Goal: Information Seeking & Learning: Learn about a topic

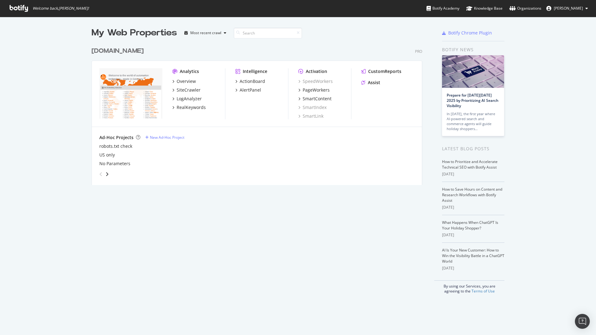
scroll to position [330, 586]
click at [190, 82] on div "Overview" at bounding box center [186, 81] width 19 height 6
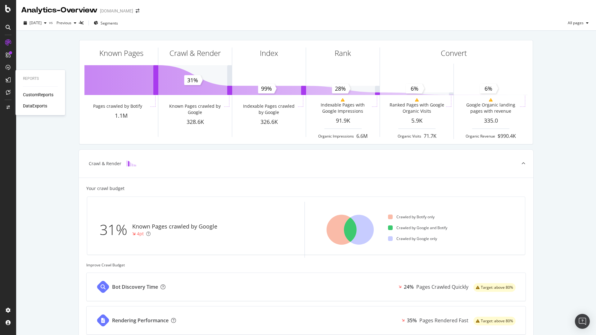
click at [42, 93] on div "CustomReports" at bounding box center [38, 95] width 30 height 6
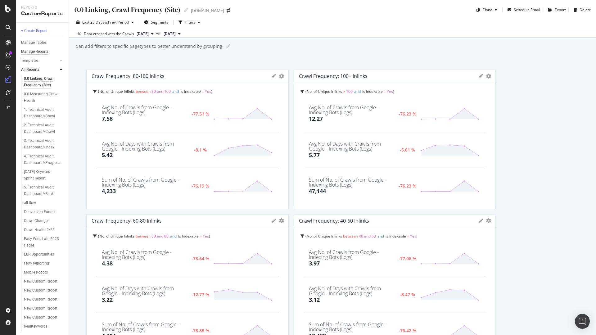
click at [44, 51] on div "Manage Reports" at bounding box center [34, 51] width 27 height 7
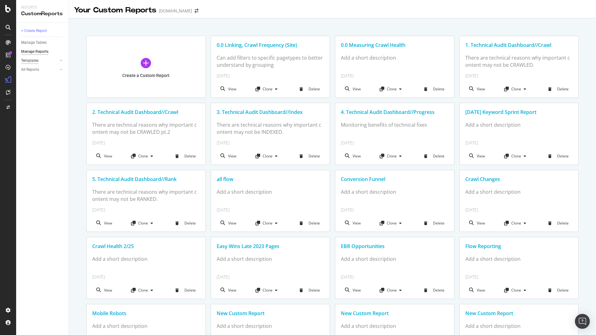
click at [35, 60] on div "Templates" at bounding box center [29, 60] width 17 height 7
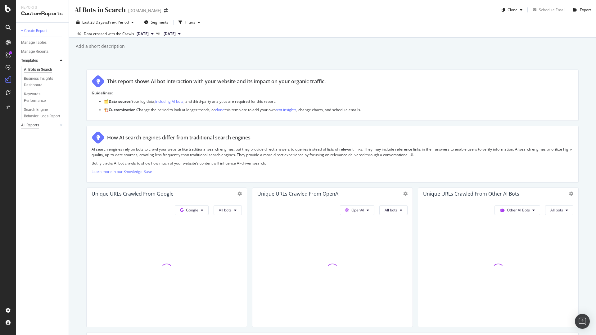
click at [31, 124] on div "All Reports" at bounding box center [30, 125] width 18 height 7
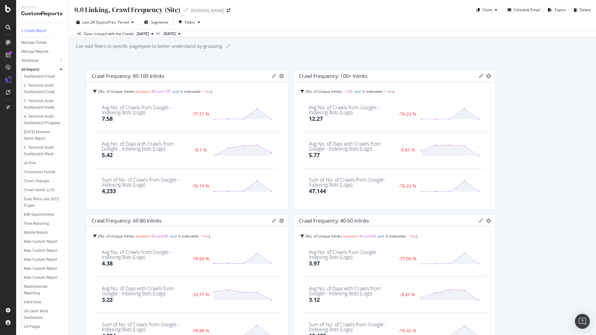
scroll to position [92, 0]
click at [81, 60] on div "0.0 Linking, Crawl Frequency (Site) 0.0 Linking, Crawl Frequency (Site) www.IFM…" at bounding box center [332, 167] width 527 height 335
click at [61, 59] on icon at bounding box center [61, 61] width 2 height 4
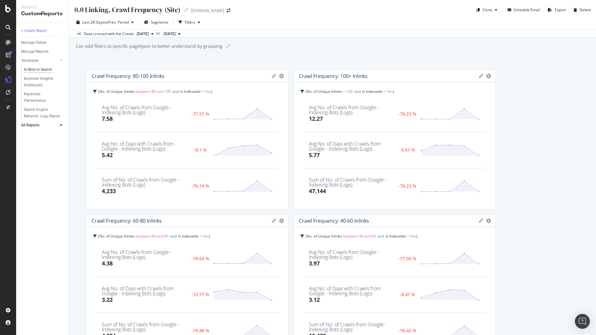
click at [44, 69] on div "AI Bots in Search" at bounding box center [38, 69] width 28 height 7
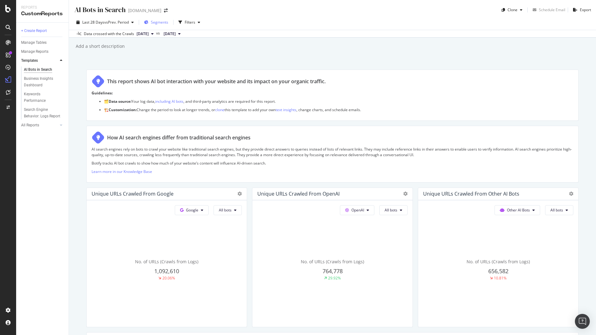
click at [163, 22] on span "Segments" at bounding box center [159, 22] width 17 height 5
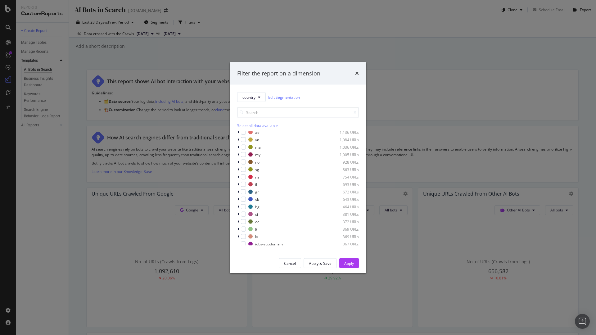
scroll to position [295, 0]
click at [242, 205] on div "modal" at bounding box center [243, 205] width 5 height 5
click at [349, 264] on div "Apply" at bounding box center [349, 262] width 10 height 5
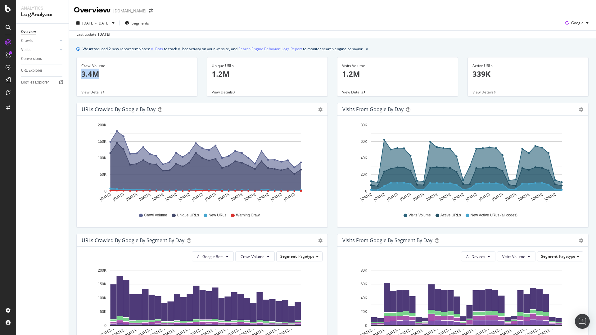
drag, startPoint x: 82, startPoint y: 73, endPoint x: 104, endPoint y: 73, distance: 22.3
click at [104, 73] on p "3.4M" at bounding box center [136, 74] width 111 height 11
click at [575, 19] on div "Google" at bounding box center [577, 22] width 28 height 9
click at [574, 58] on span "OpenAI" at bounding box center [576, 59] width 23 height 6
